Goal: Communication & Community: Share content

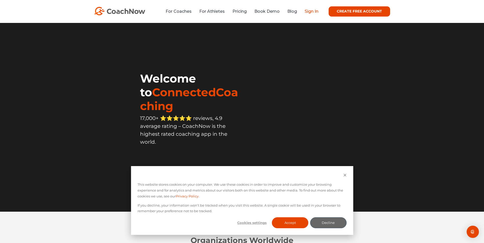
click at [310, 10] on link "Sign In" at bounding box center [311, 11] width 14 height 5
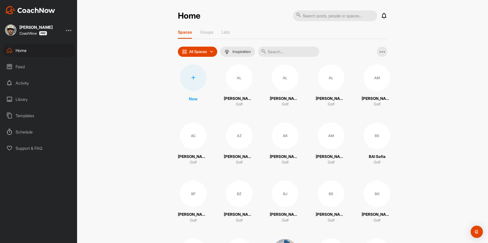
click at [273, 54] on input "text" at bounding box center [288, 52] width 61 height 10
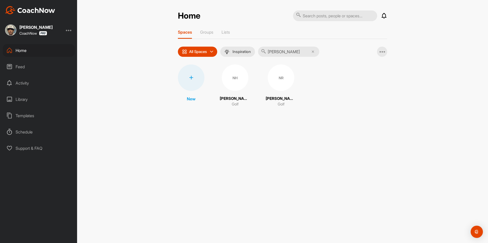
type input "[PERSON_NAME]"
click at [234, 79] on div "NH" at bounding box center [235, 78] width 27 height 27
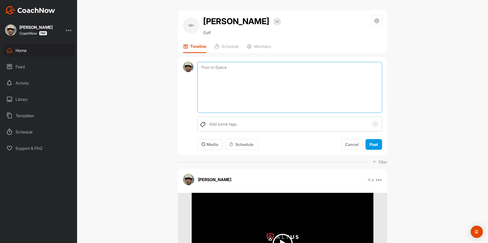
drag, startPoint x: 235, startPoint y: 63, endPoint x: 234, endPoint y: 69, distance: 5.2
click at [234, 67] on textarea at bounding box center [289, 87] width 185 height 51
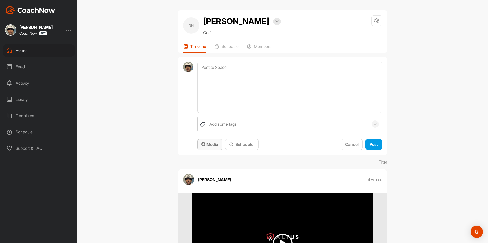
click at [204, 148] on button "Media" at bounding box center [209, 144] width 25 height 11
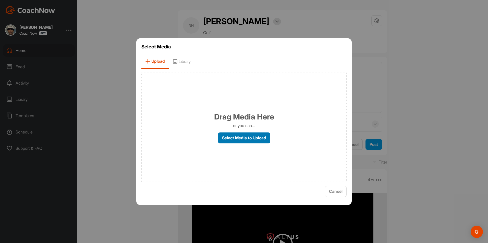
click at [235, 139] on label "Select Media to Upload" at bounding box center [244, 138] width 52 height 11
click at [0, 0] on input "Select Media to Upload" at bounding box center [0, 0] width 0 height 0
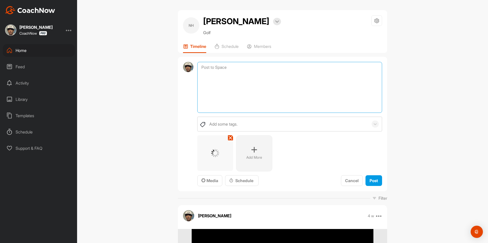
click at [236, 66] on textarea at bounding box center [289, 87] width 185 height 51
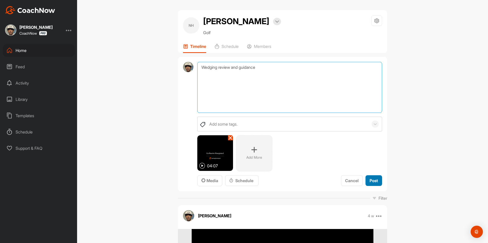
type textarea "Wedging review and guidance"
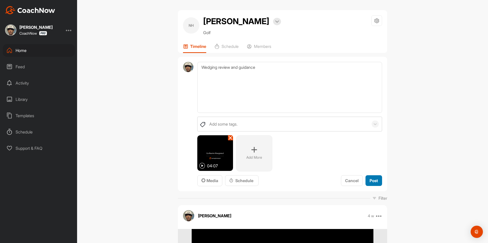
click at [371, 183] on span "Post" at bounding box center [373, 180] width 8 height 5
